Goal: Task Accomplishment & Management: Manage account settings

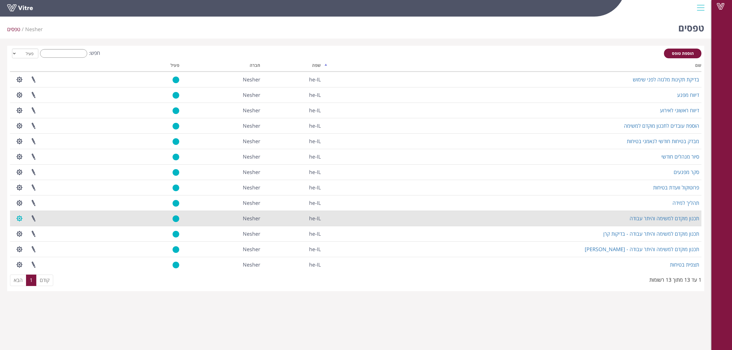
click at [20, 219] on button "button" at bounding box center [19, 218] width 14 height 15
click at [33, 241] on link "הגדרת משתמשים" at bounding box center [35, 239] width 45 height 7
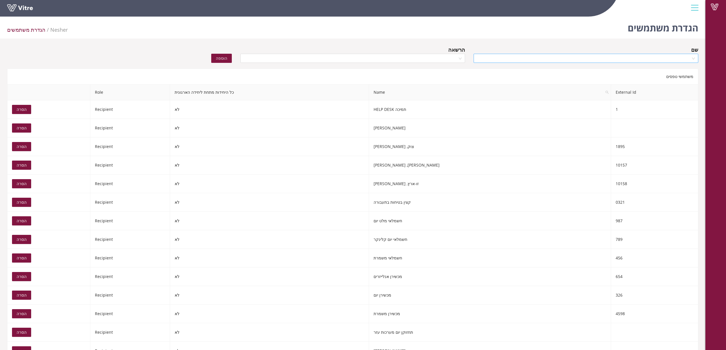
click at [583, 60] on input "search" at bounding box center [584, 58] width 214 height 9
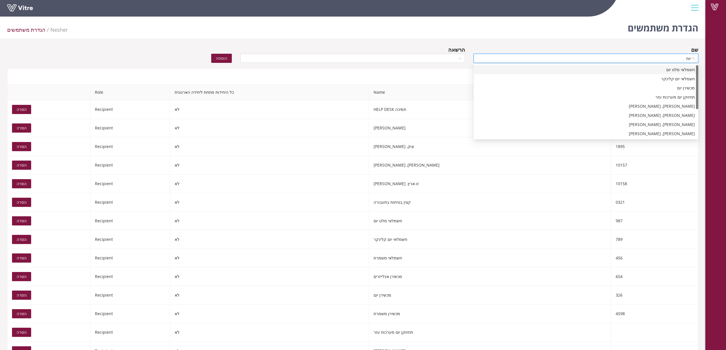
type input "יותם"
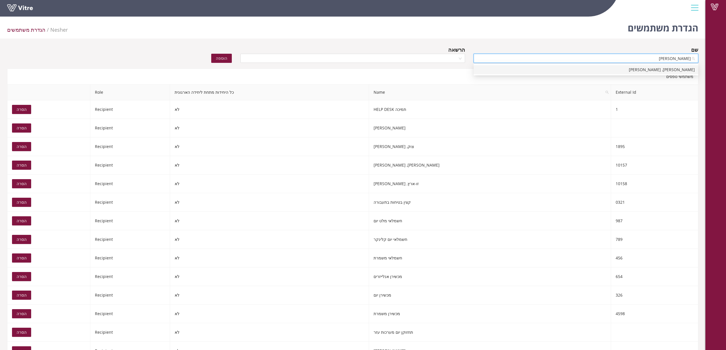
click at [588, 66] on div "אלמוג, יותם" at bounding box center [586, 69] width 225 height 9
click at [596, 56] on span "אלמוג, יותם" at bounding box center [586, 58] width 218 height 9
click at [569, 74] on div "משתמשי טפסים" at bounding box center [352, 77] width 691 height 16
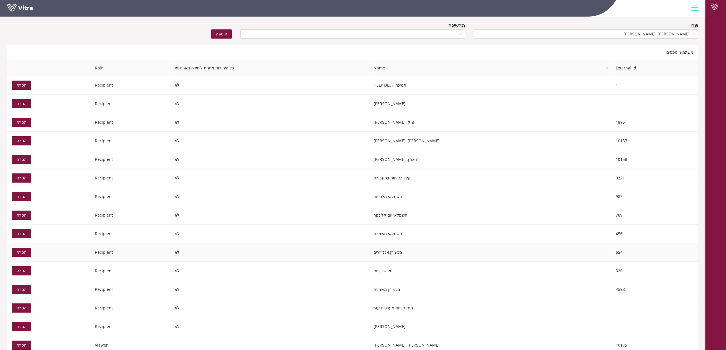
scroll to position [38, 0]
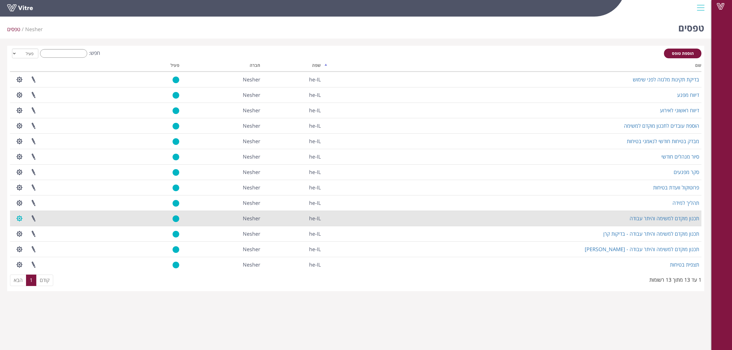
click at [22, 220] on button "button" at bounding box center [19, 218] width 14 height 15
click at [34, 218] on link at bounding box center [33, 218] width 14 height 15
